Goal: Task Accomplishment & Management: Manage account settings

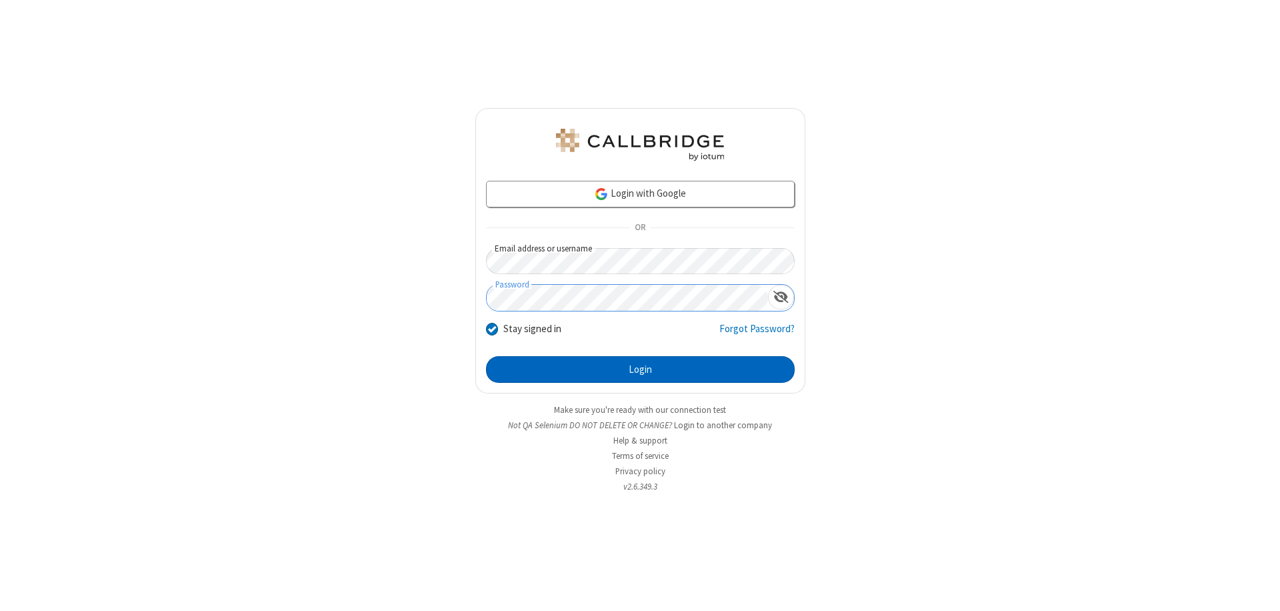
click at [640, 369] on button "Login" at bounding box center [640, 369] width 309 height 27
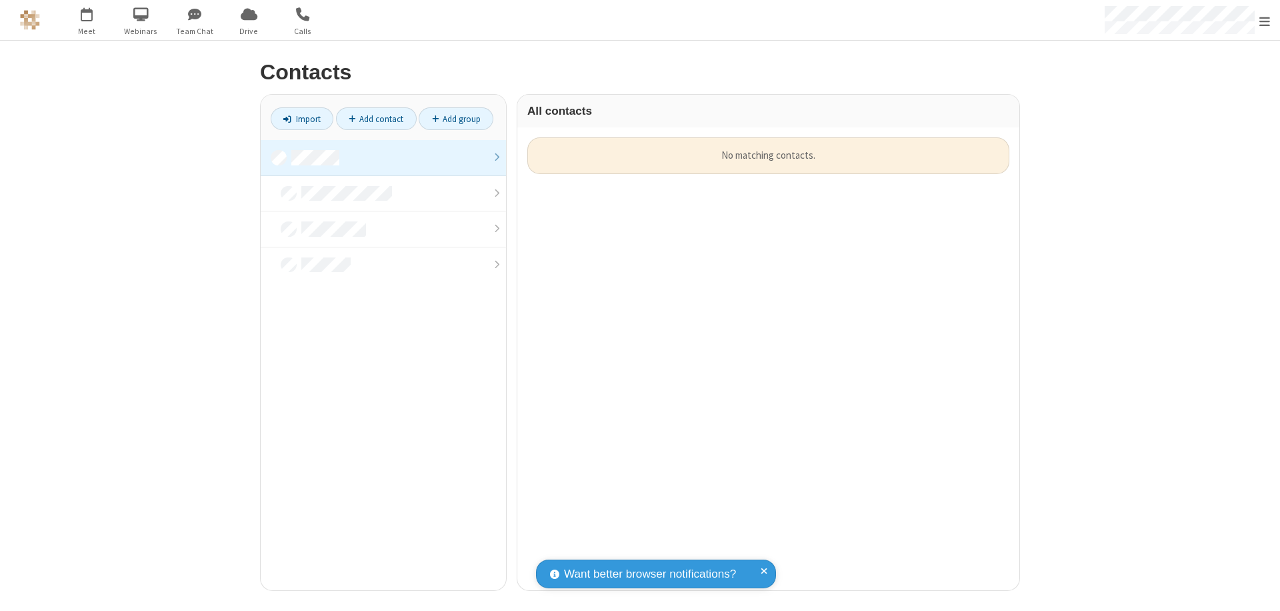
scroll to position [453, 492]
click at [383, 157] on link at bounding box center [383, 158] width 245 height 36
click at [376, 119] on link "Add contact" at bounding box center [376, 118] width 81 height 23
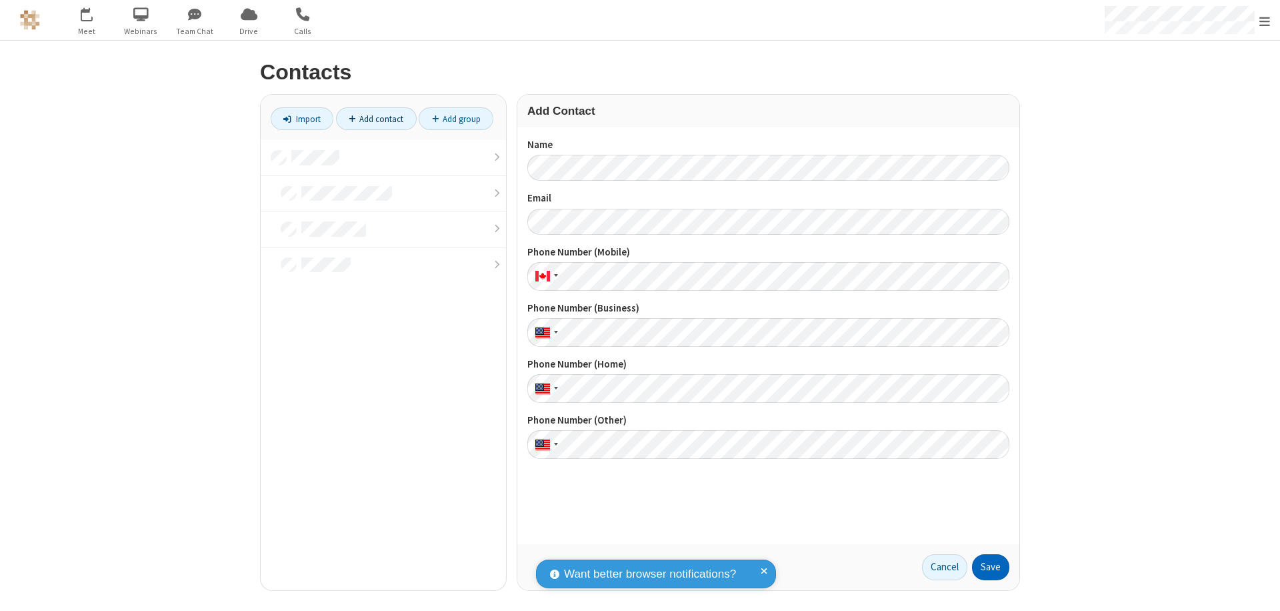
click at [990, 567] on button "Save" at bounding box center [990, 567] width 37 height 27
